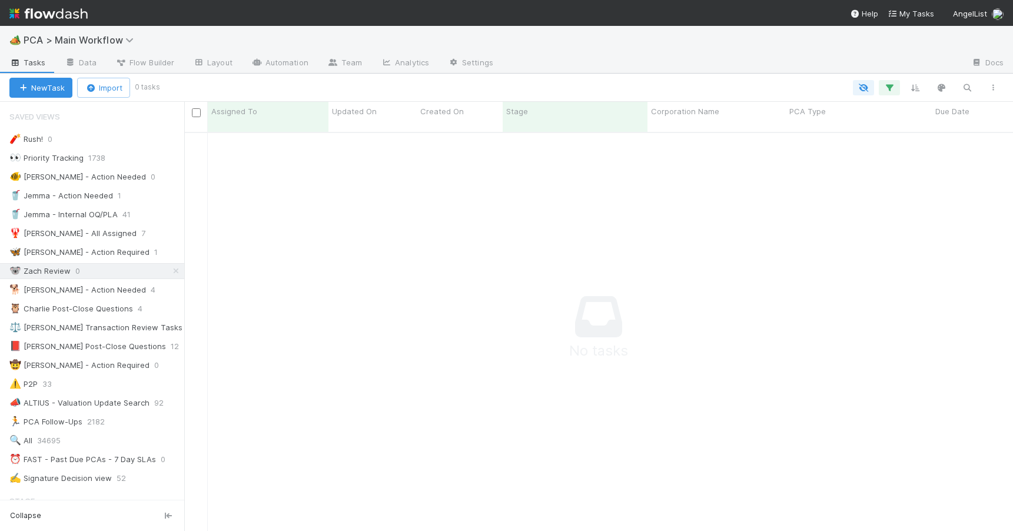
scroll to position [391, 820]
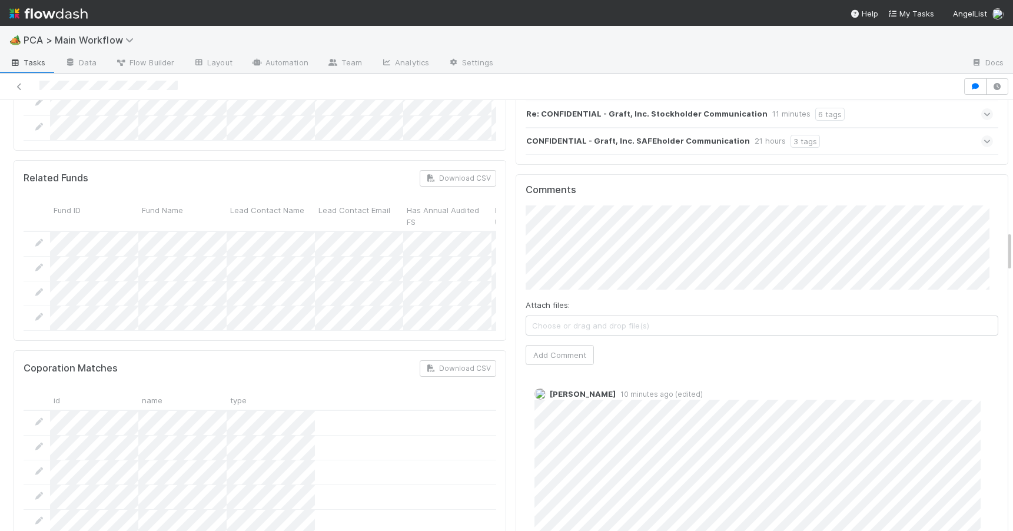
scroll to position [1381, 0]
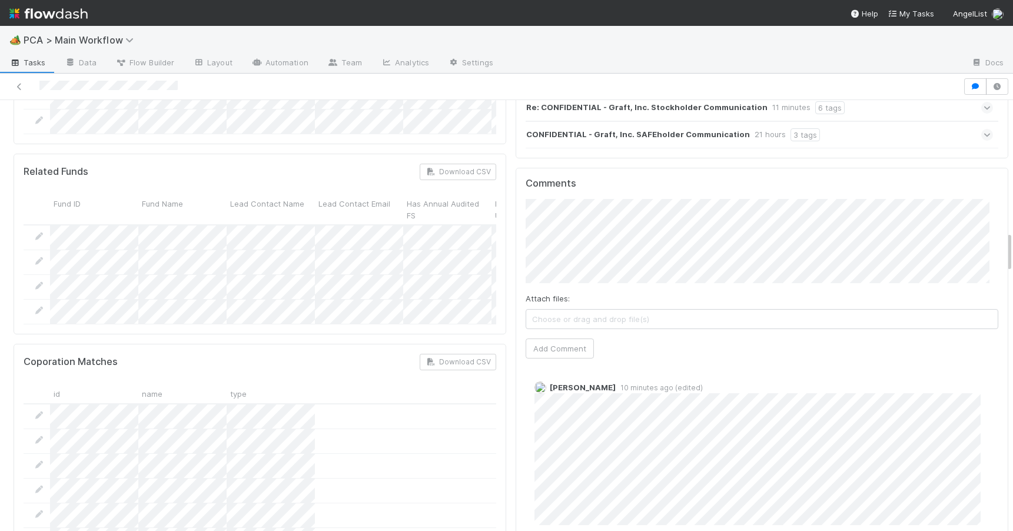
drag, startPoint x: 1001, startPoint y: 179, endPoint x: 1009, endPoint y: 253, distance: 74.1
click at [1009, 253] on div "🏕️ PCA > Main Workflow Tasks Data Flow Builder Layout Automation Team Analytics…" at bounding box center [506, 278] width 1013 height 505
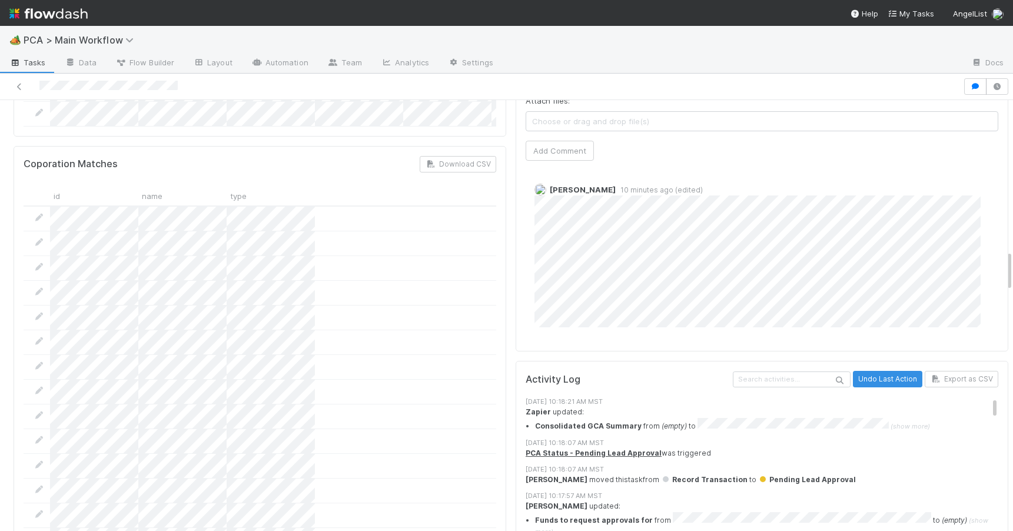
scroll to position [1529, 0]
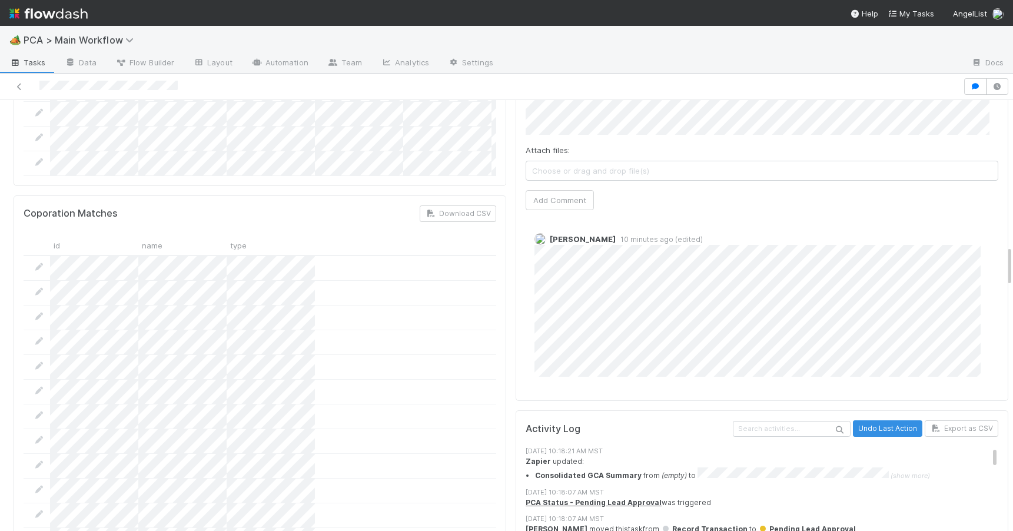
drag, startPoint x: 1000, startPoint y: 245, endPoint x: 1024, endPoint y: 259, distance: 27.5
click at [1013, 258] on html "🏕️ PCA > Main Workflow Tasks Data Flow Builder Layout Automation Team Analytics…" at bounding box center [506, 265] width 1013 height 531
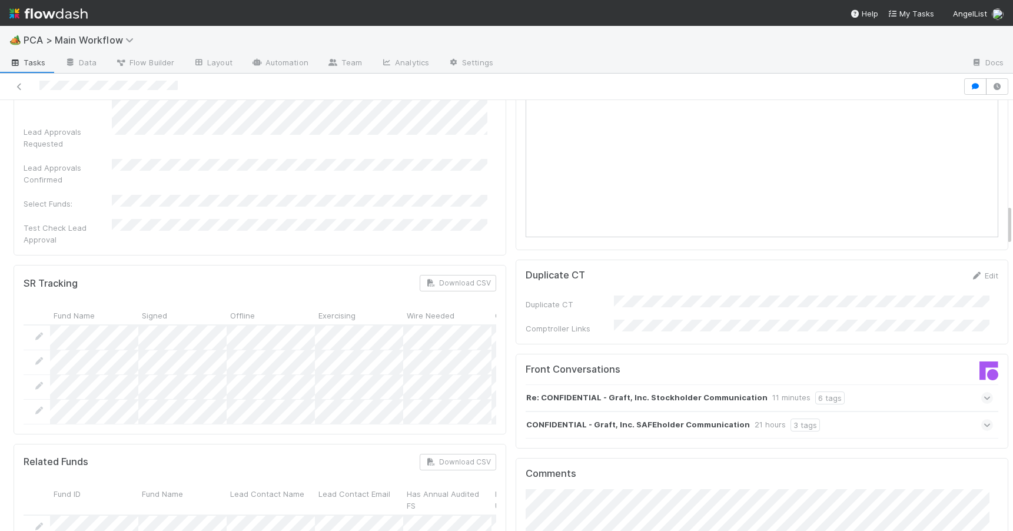
drag, startPoint x: 1000, startPoint y: 264, endPoint x: 999, endPoint y: 223, distance: 41.2
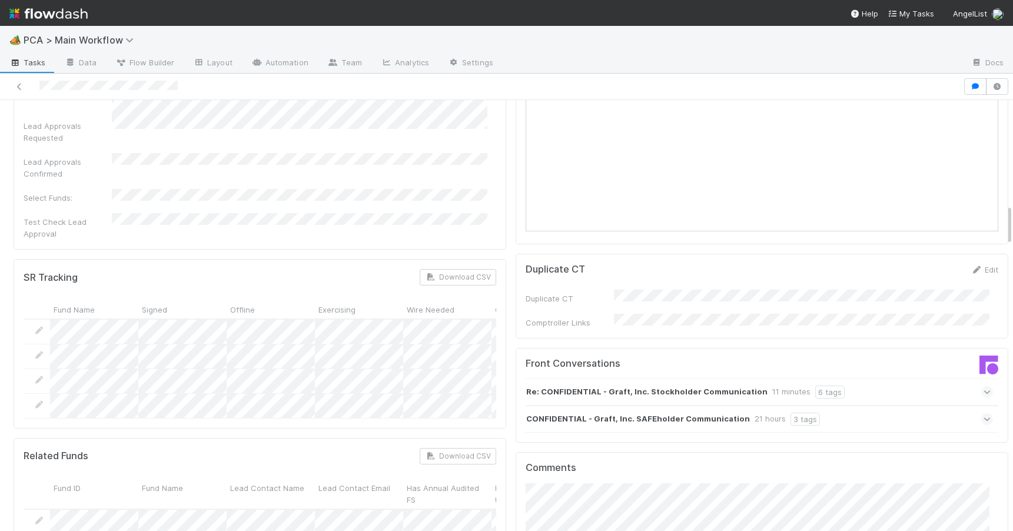
click at [868, 406] on div "CONFIDENTIAL - Graft, Inc. SAFEholder Communication 21 hours 3 tags" at bounding box center [760, 419] width 468 height 27
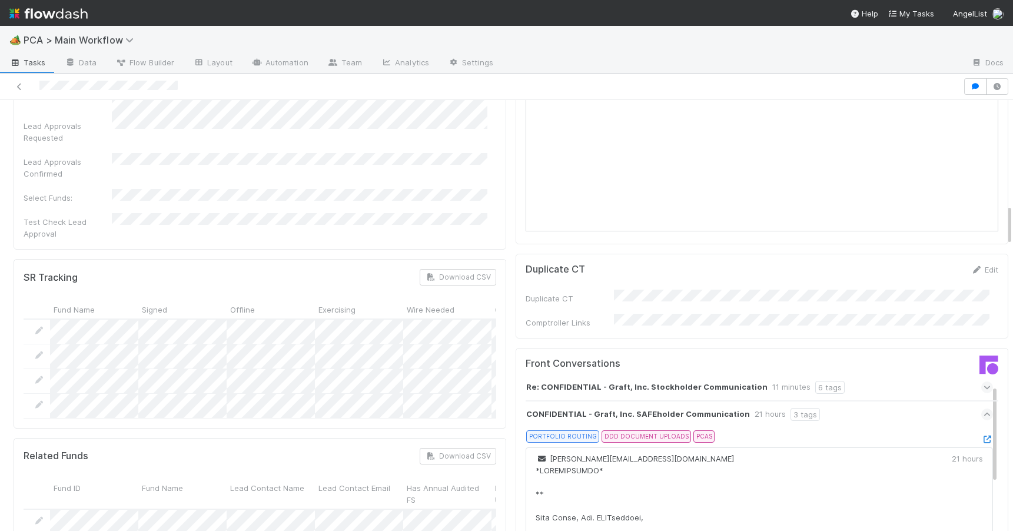
scroll to position [3, 0]
drag, startPoint x: 978, startPoint y: 387, endPoint x: 977, endPoint y: 324, distance: 63.0
click at [841, 432] on div "PORTFOLIO ROUTING DDD DOCUMENT UPLOADS PCAS" at bounding box center [764, 440] width 458 height 16
click at [839, 403] on div "CONFIDENTIAL - Graft, Inc. SAFEholder Communication 21 hours 3 tags" at bounding box center [760, 416] width 468 height 27
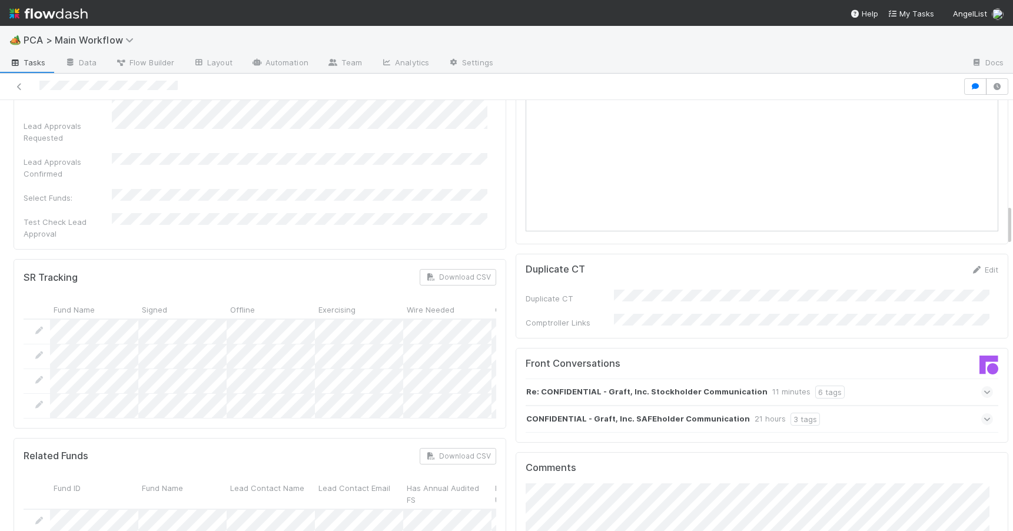
scroll to position [0, 0]
click at [846, 379] on div "Re: CONFIDENTIAL - Graft, Inc. Stockholder Communication 11 minutes 6 tags" at bounding box center [760, 392] width 468 height 27
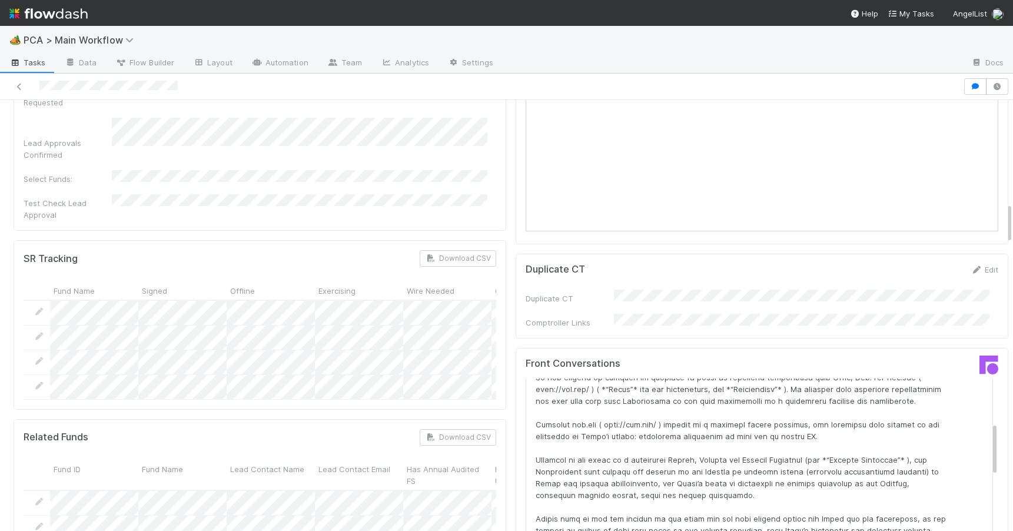
scroll to position [1066, 0]
